Goal: Task Accomplishment & Management: Use online tool/utility

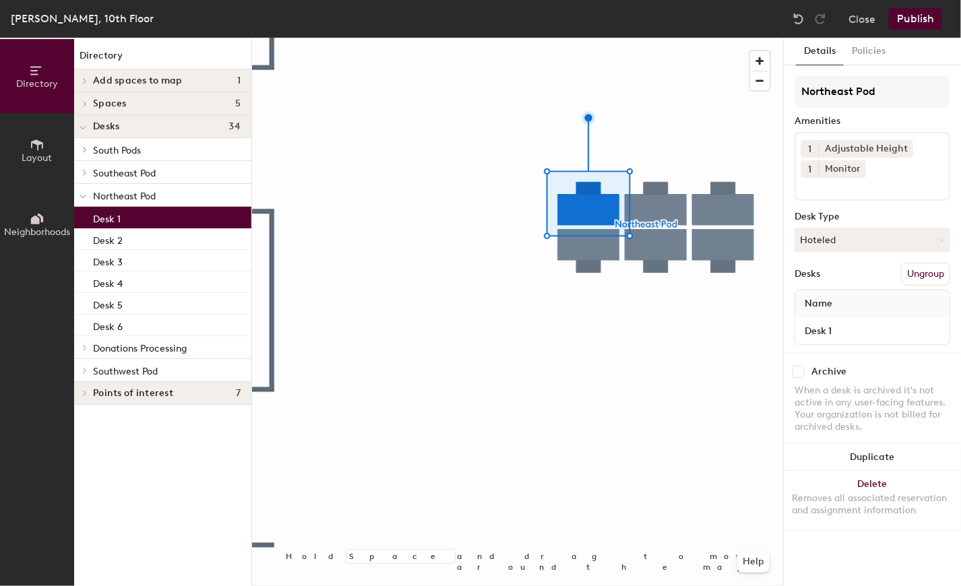
click at [843, 187] on input at bounding box center [861, 186] width 121 height 16
type input "USB-C Docking Station"
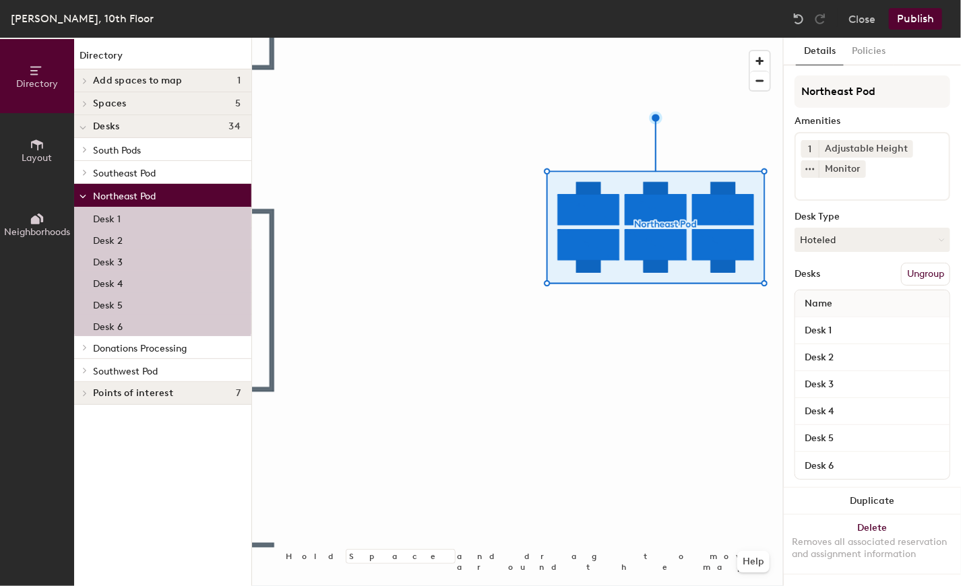
click at [908, 183] on input at bounding box center [861, 186] width 121 height 16
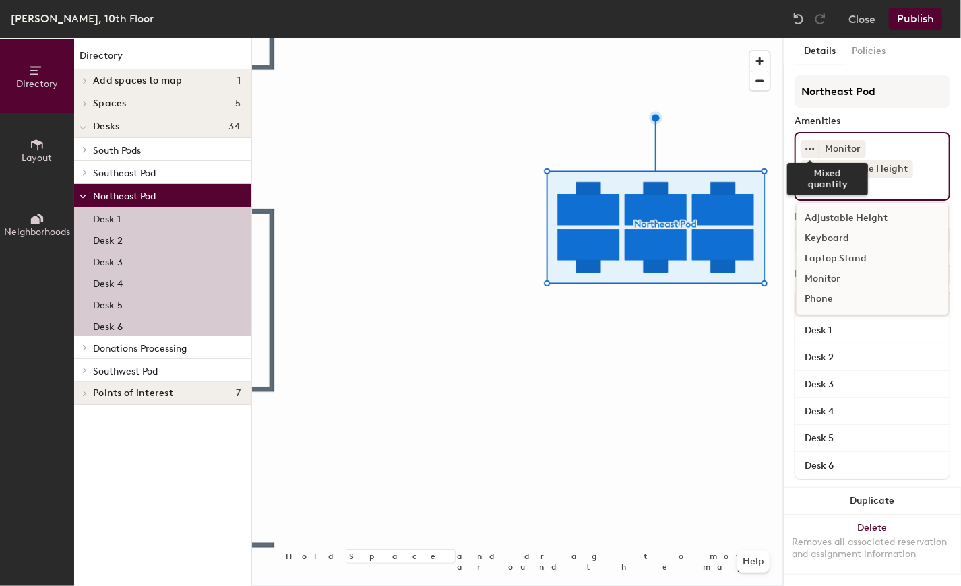
click at [806, 149] on icon at bounding box center [809, 148] width 11 height 11
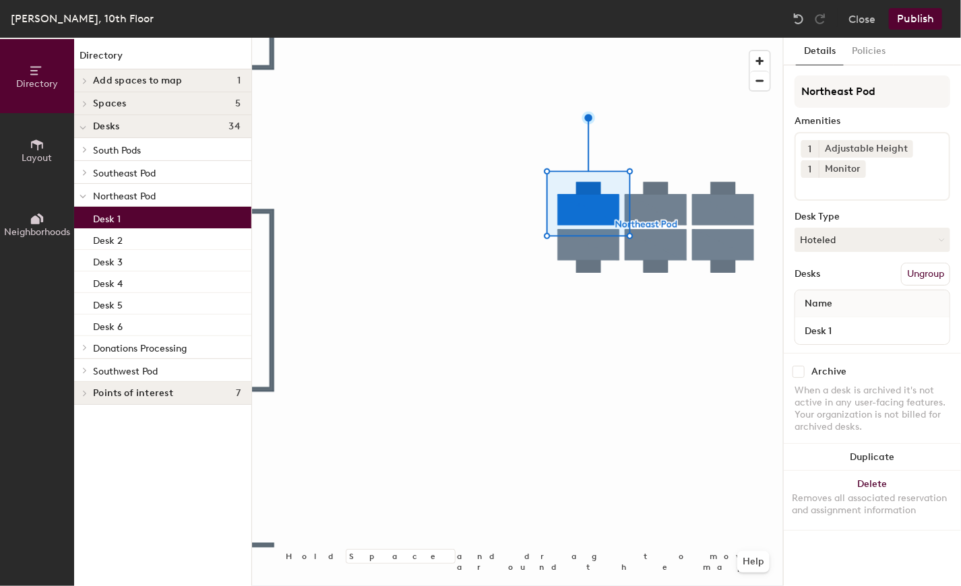
click at [889, 185] on input at bounding box center [861, 186] width 121 height 16
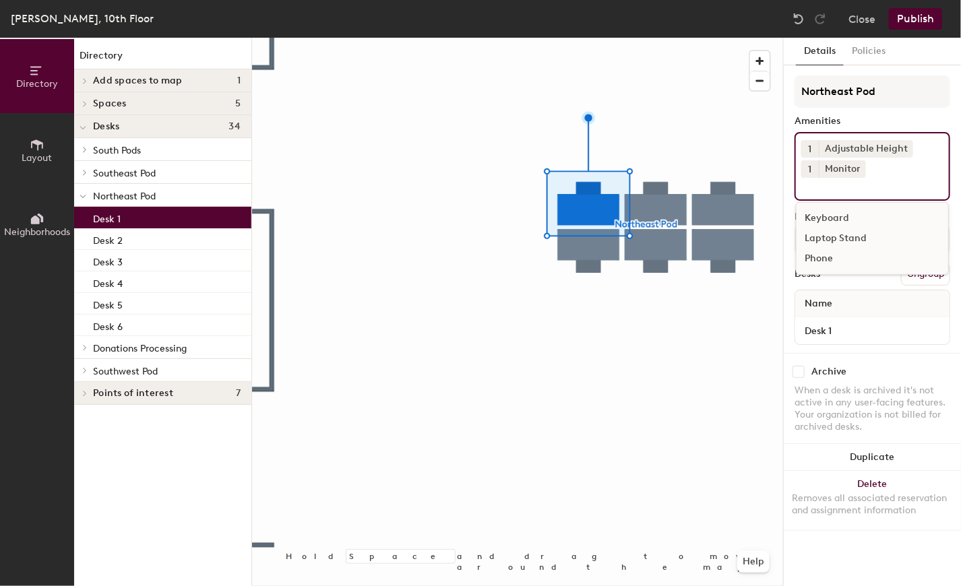
paste input "USB-C Docking Station"
type input "USB-C Docking Station"
click at [871, 263] on div "Desks Ungroup" at bounding box center [872, 274] width 156 height 23
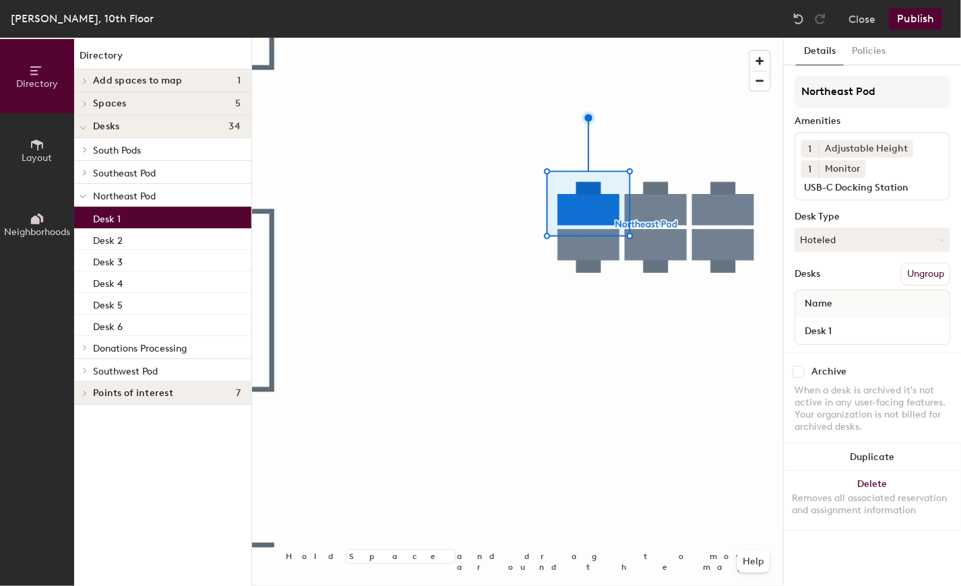
click at [911, 189] on input "USB-C Docking Station" at bounding box center [864, 186] width 127 height 16
click at [761, 189] on div "Directory Layout Neighborhoods Directory Add spaces to map 1 Drake 1018 Meeting…" at bounding box center [480, 312] width 961 height 548
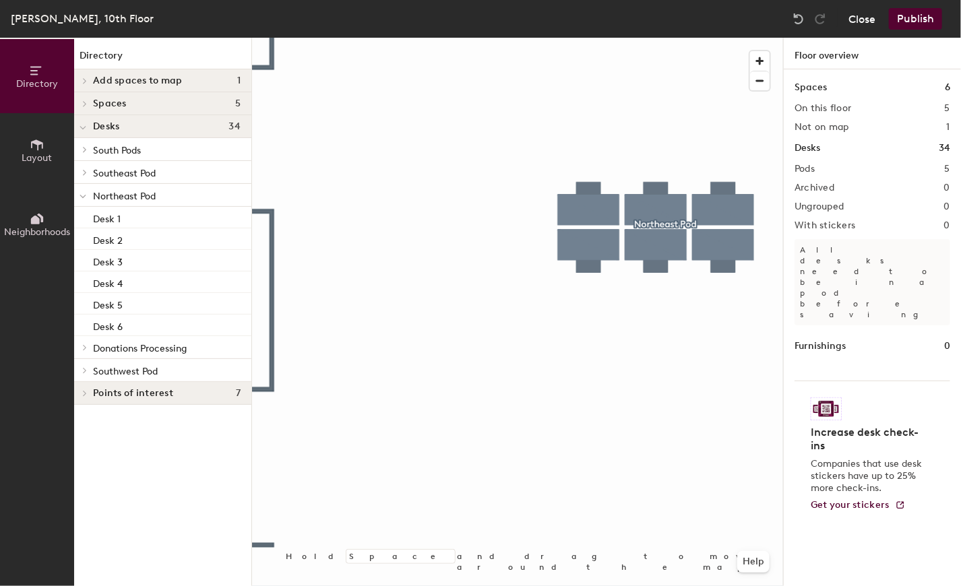
click at [865, 18] on button "Close" at bounding box center [861, 19] width 27 height 22
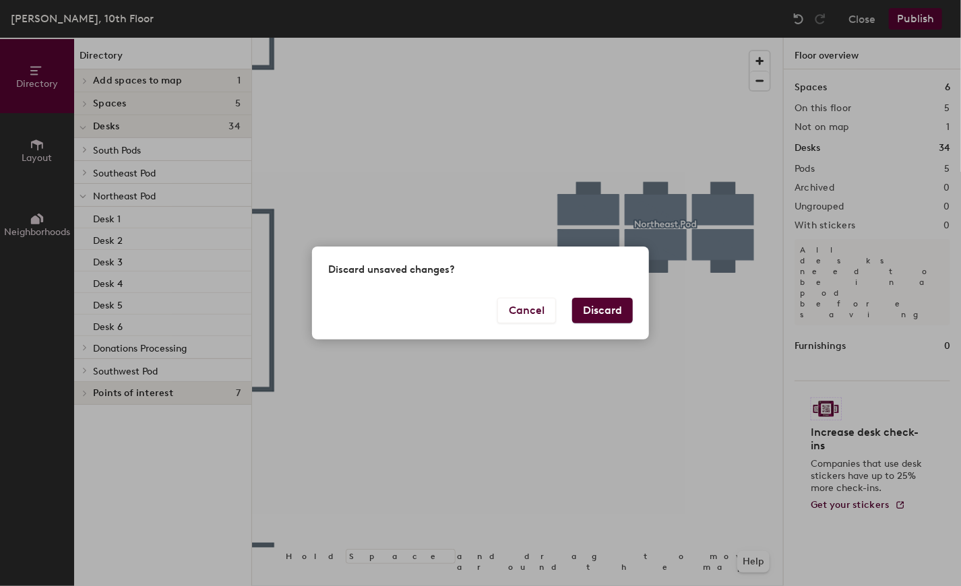
click at [595, 312] on button "Discard" at bounding box center [602, 311] width 61 height 26
